Goal: Transaction & Acquisition: Purchase product/service

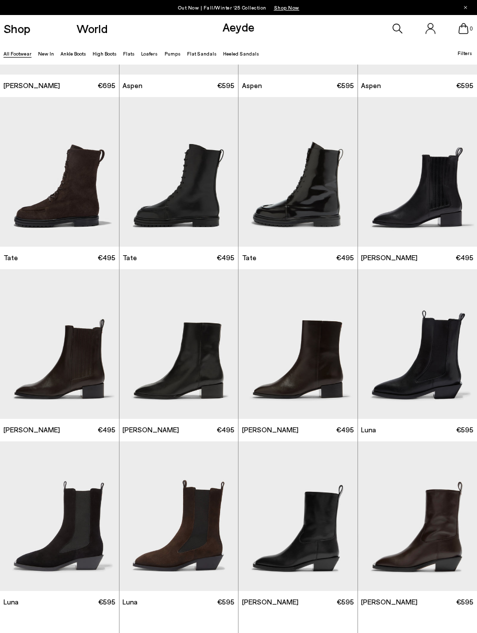
scroll to position [4712, 0]
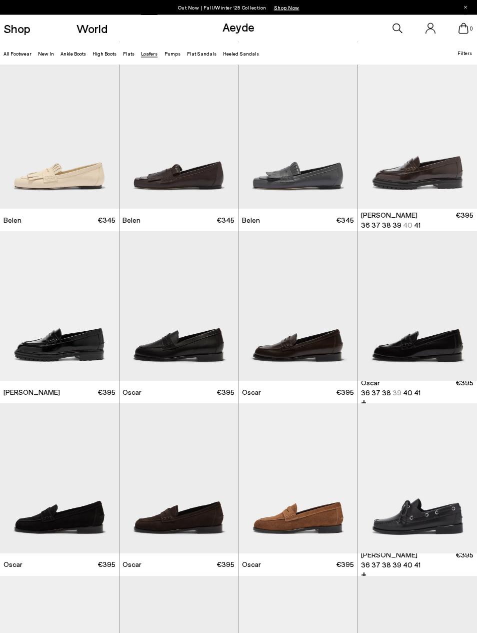
scroll to position [350, 0]
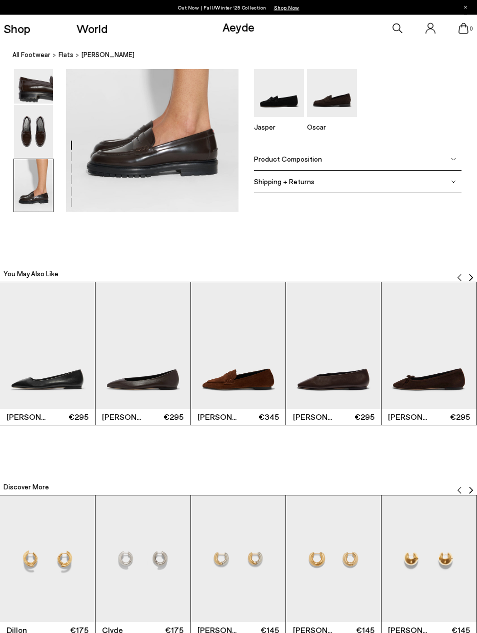
scroll to position [1246, 0]
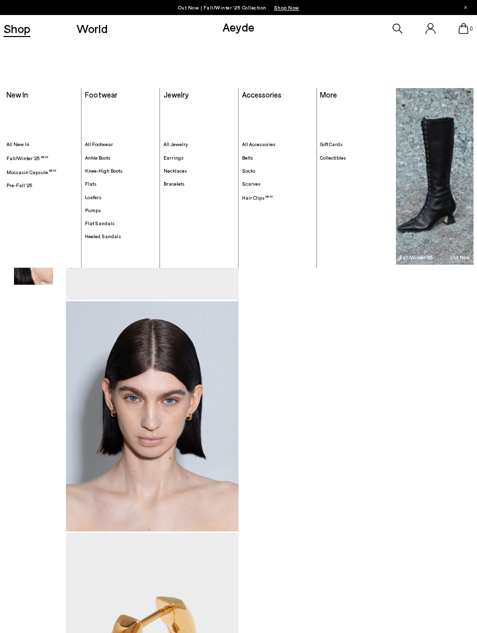
click at [164, 148] on li "All Jewelry" at bounding box center [200, 145] width 72 height 12
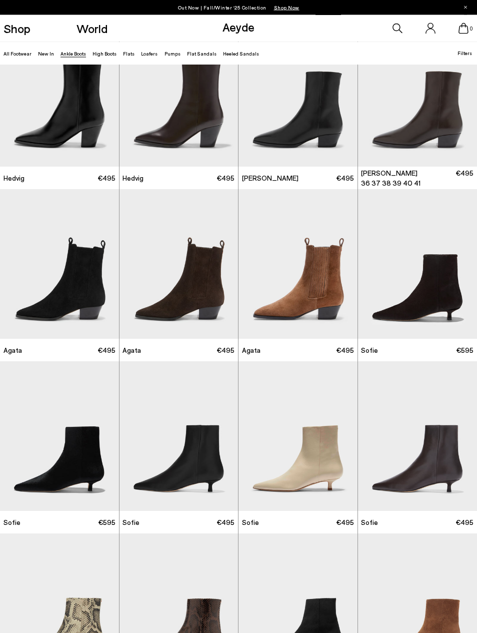
scroll to position [220, 0]
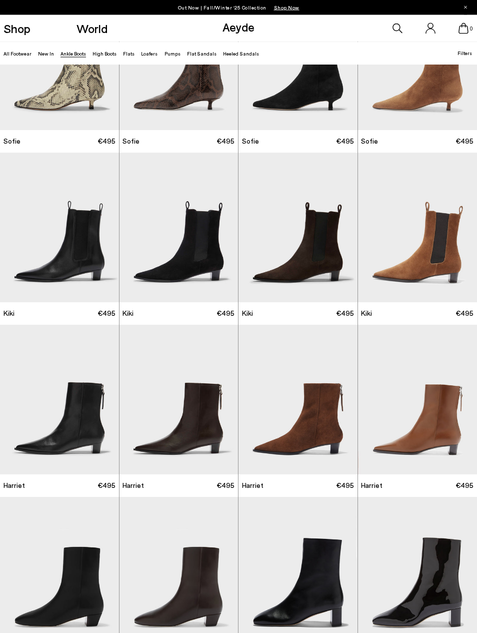
scroll to position [773, 0]
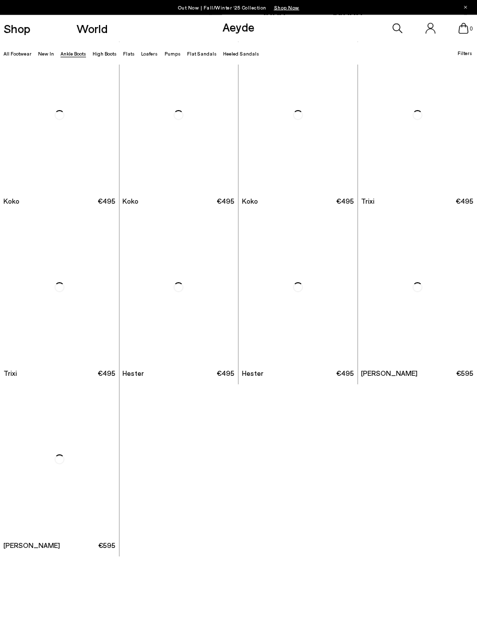
scroll to position [3301, 0]
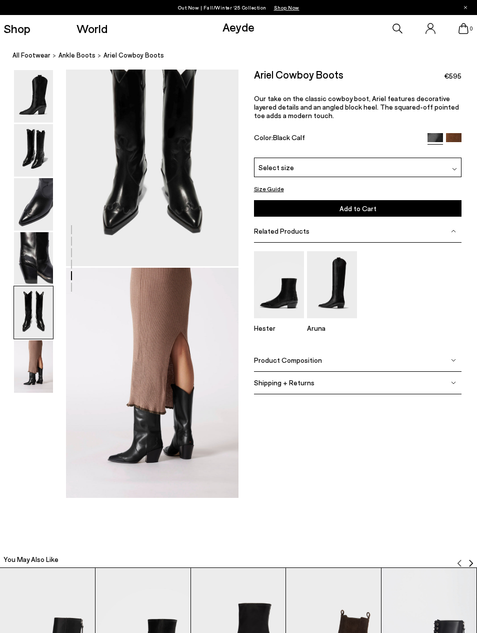
scroll to position [960, 0]
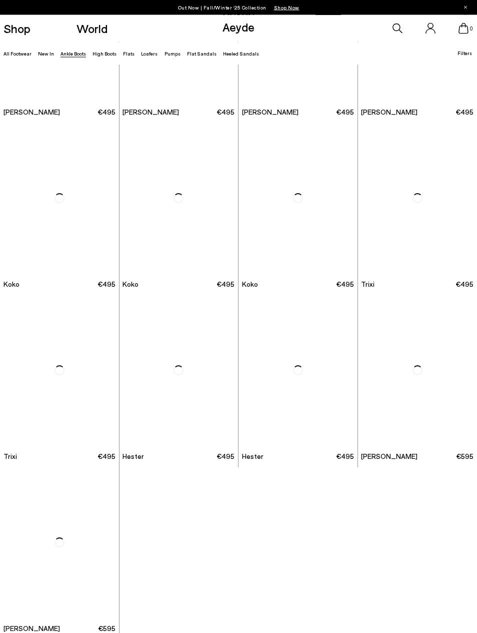
scroll to position [3213, 0]
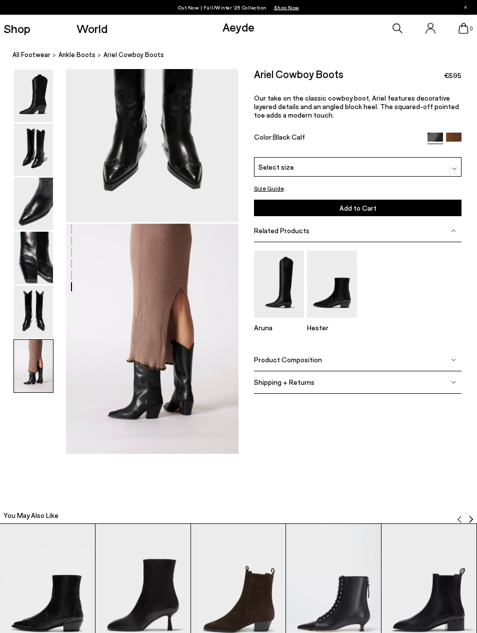
scroll to position [998, 0]
